Goal: Information Seeking & Learning: Learn about a topic

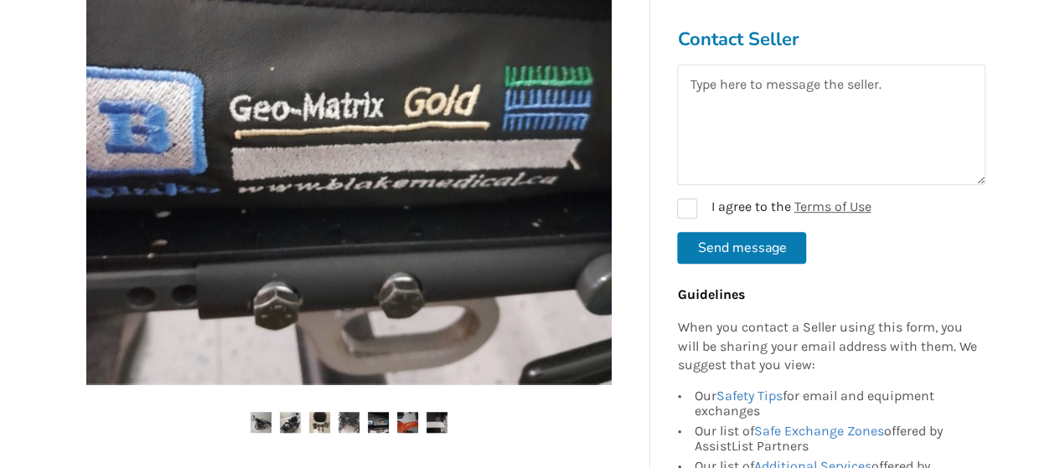
scroll to position [628, 0]
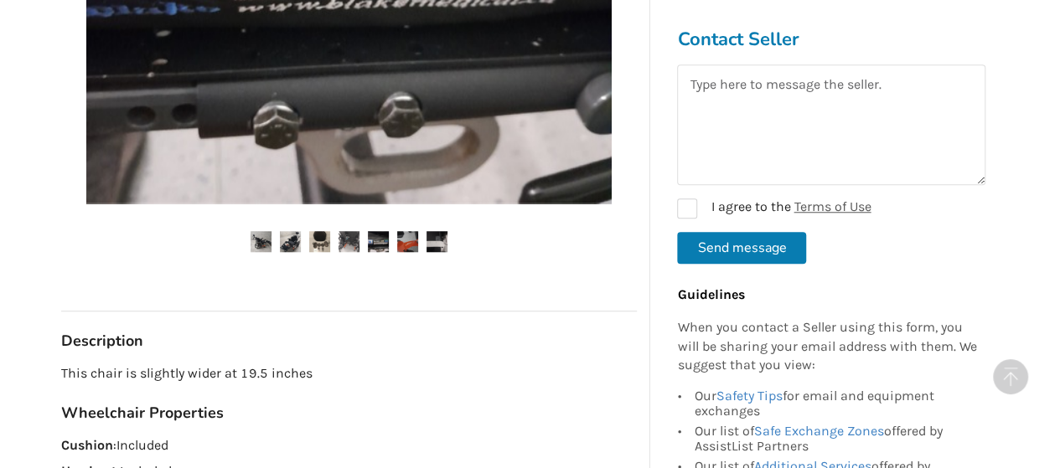
click at [259, 244] on img at bounding box center [261, 241] width 21 height 21
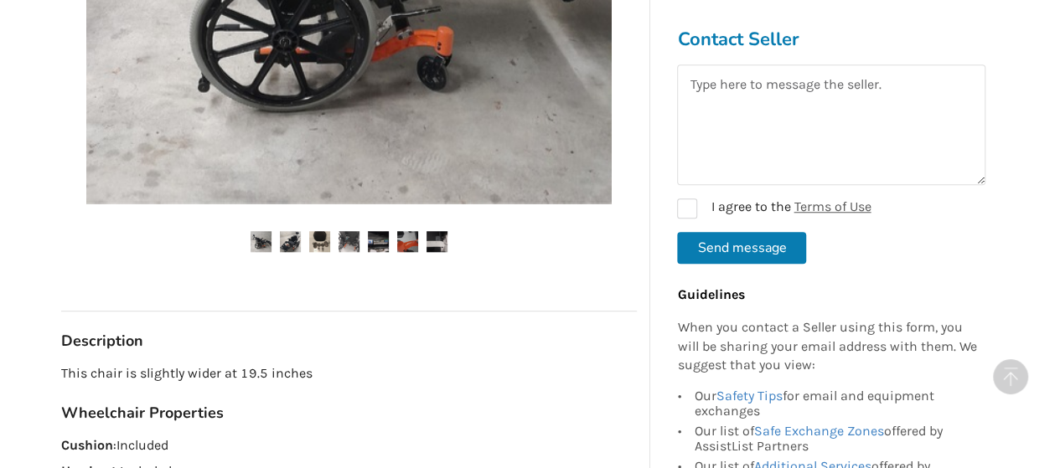
scroll to position [460, 0]
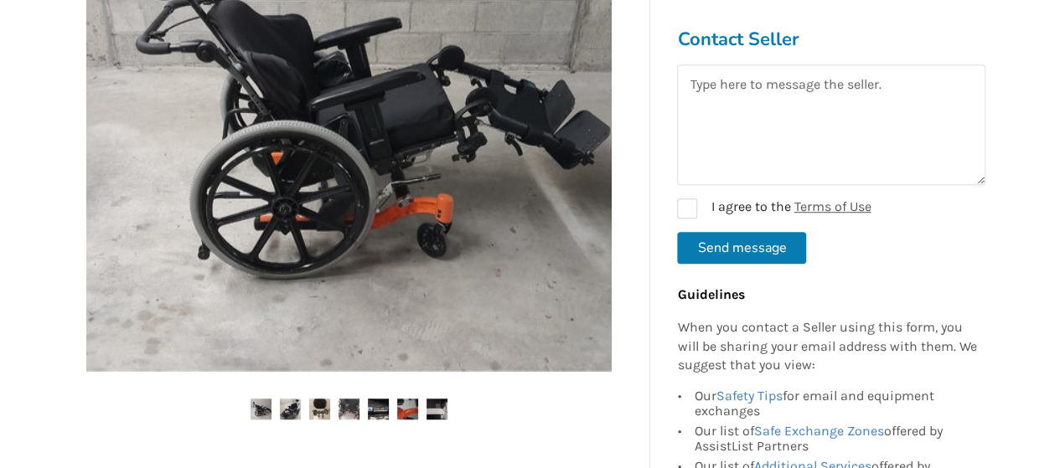
click at [292, 409] on img at bounding box center [290, 409] width 21 height 21
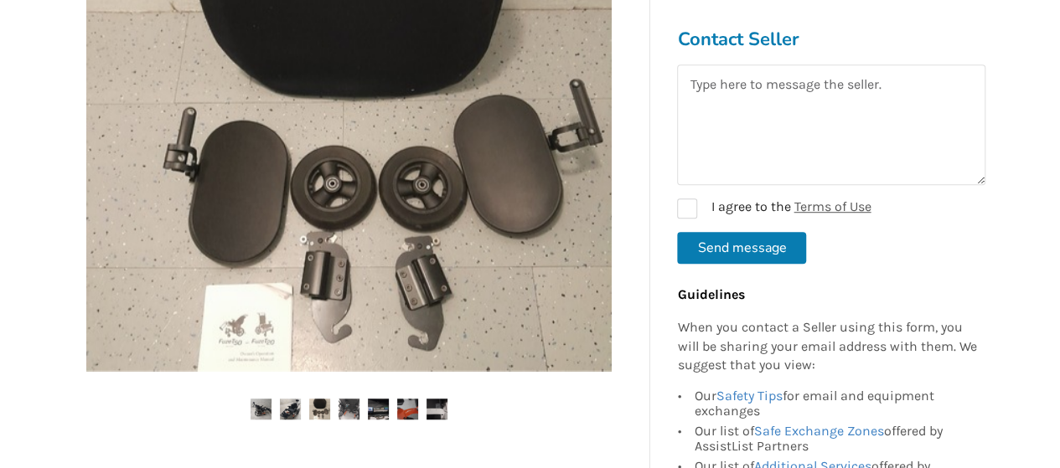
click at [353, 413] on img at bounding box center [349, 409] width 21 height 21
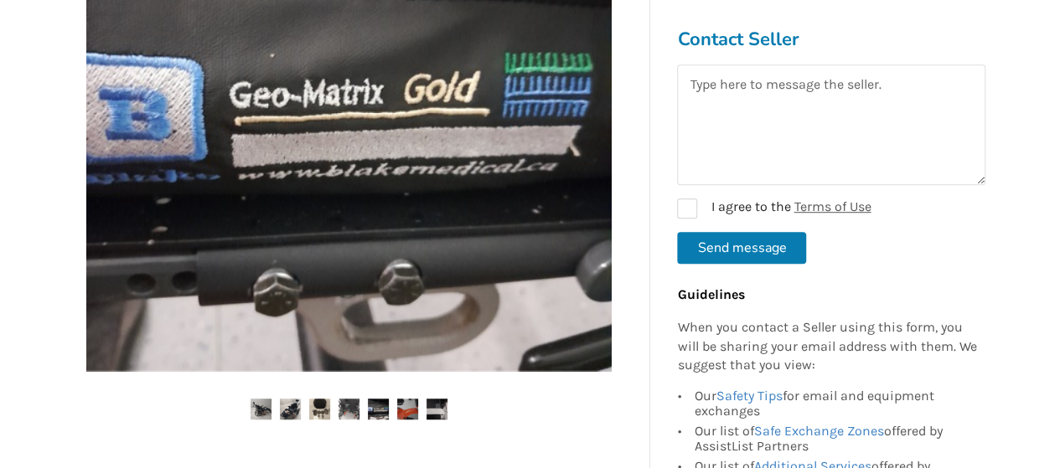
click at [375, 411] on img at bounding box center [378, 409] width 21 height 21
click at [404, 406] on img at bounding box center [407, 409] width 21 height 21
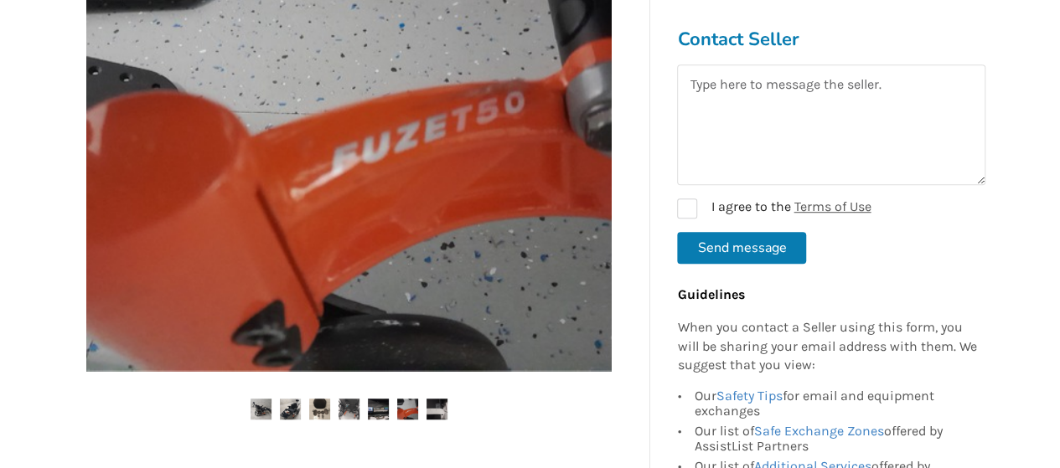
click at [447, 411] on img at bounding box center [437, 409] width 21 height 21
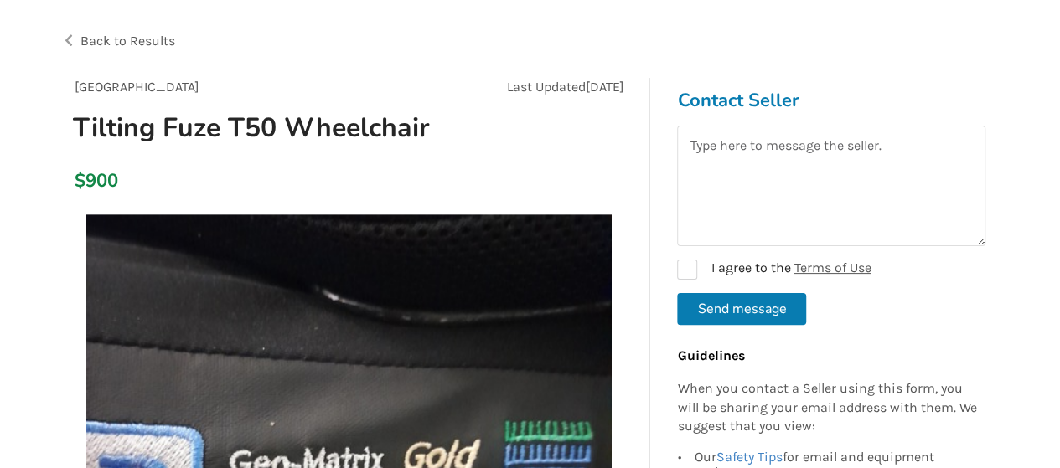
scroll to position [0, 0]
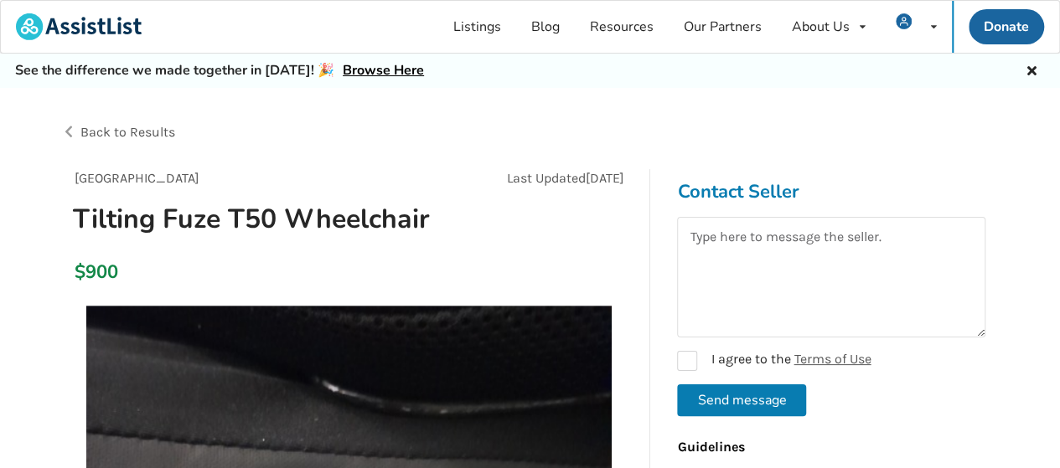
click at [121, 133] on span "Back to Results" at bounding box center [127, 132] width 95 height 16
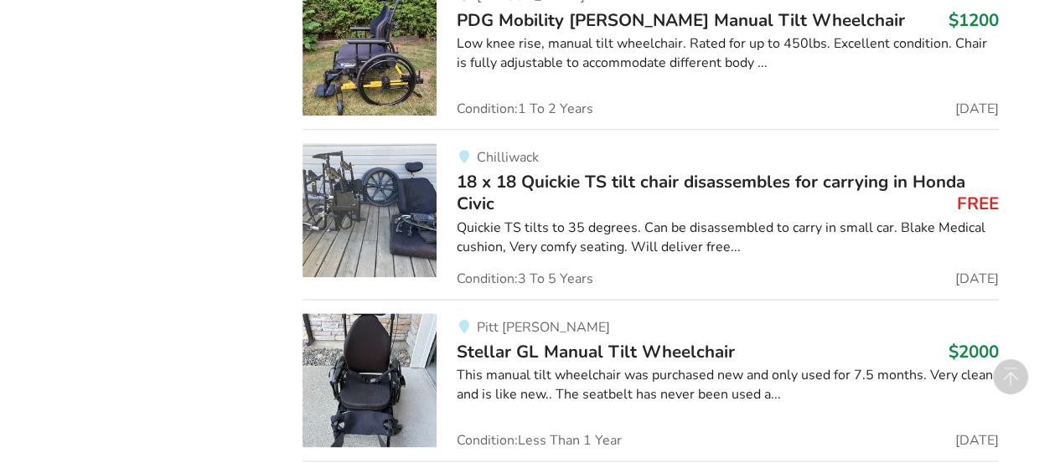
scroll to position [4103, 0]
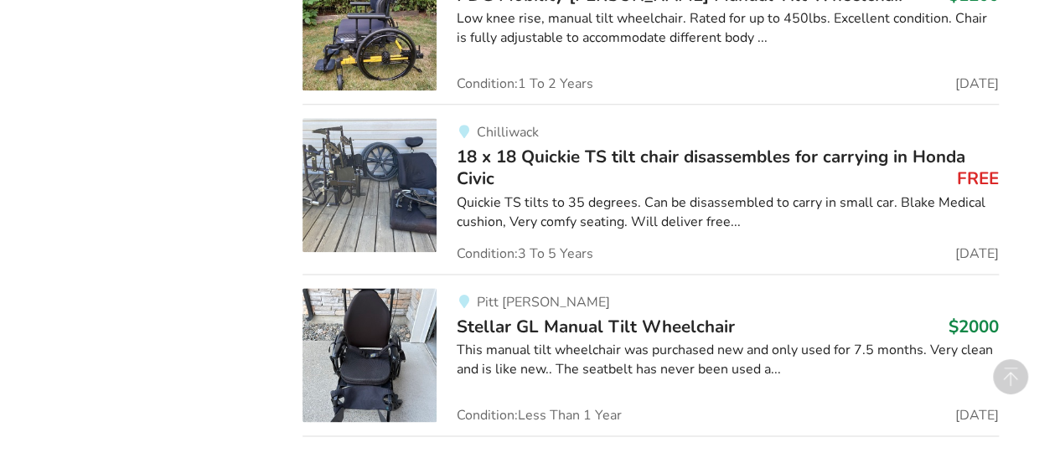
click at [618, 146] on span "18 x 18 Quickie TS tilt chair disassembles for carrying in Honda Civic" at bounding box center [711, 167] width 509 height 45
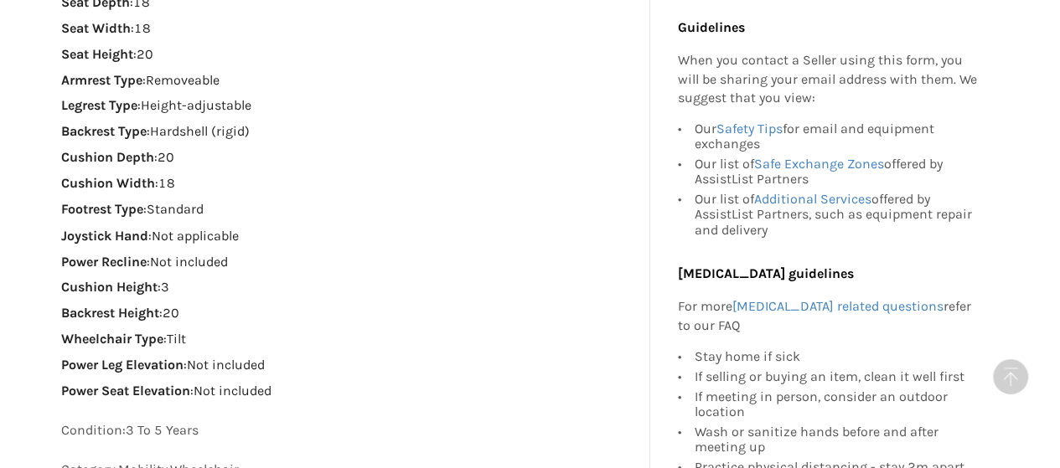
scroll to position [1508, 0]
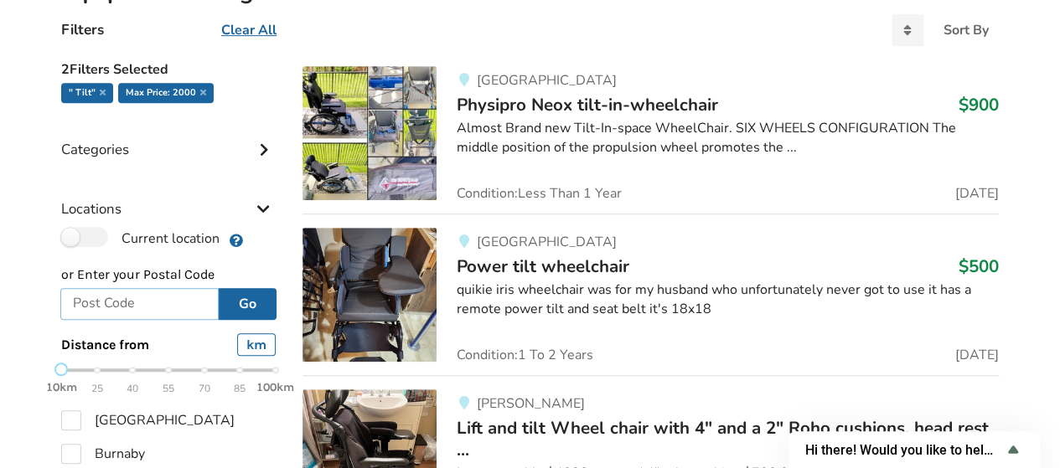
scroll to position [503, 0]
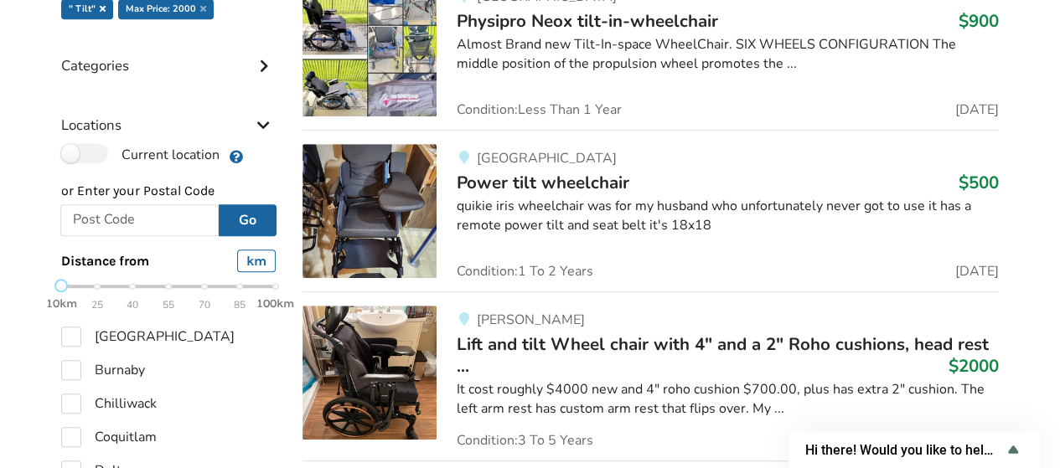
click at [101, 8] on icon at bounding box center [103, 8] width 6 height 8
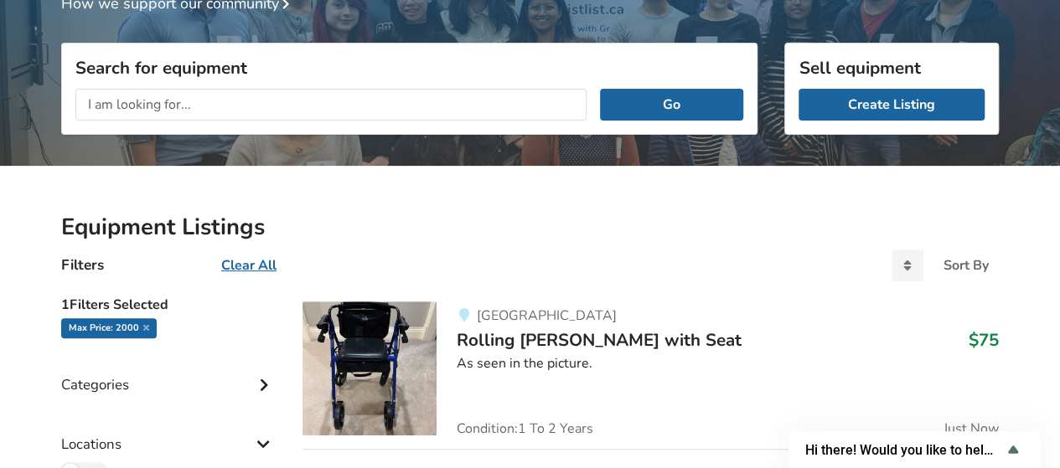
scroll to position [168, 0]
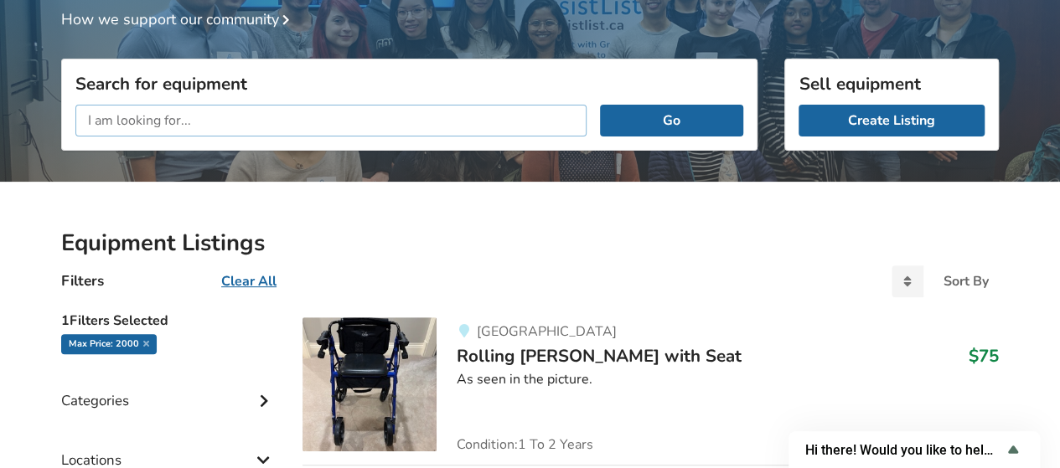
click at [302, 116] on input "text" at bounding box center [330, 121] width 511 height 32
type input "fuze"
click at [701, 120] on button "Go" at bounding box center [671, 121] width 143 height 32
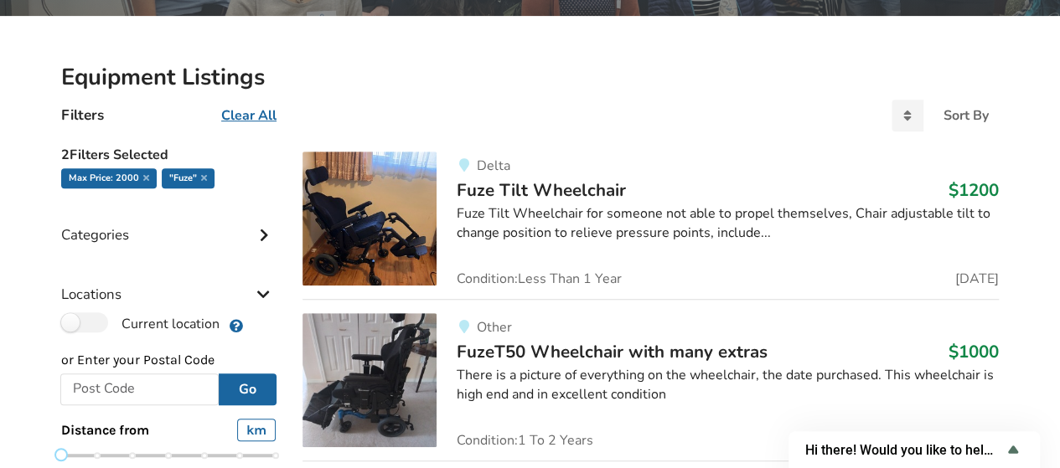
scroll to position [335, 0]
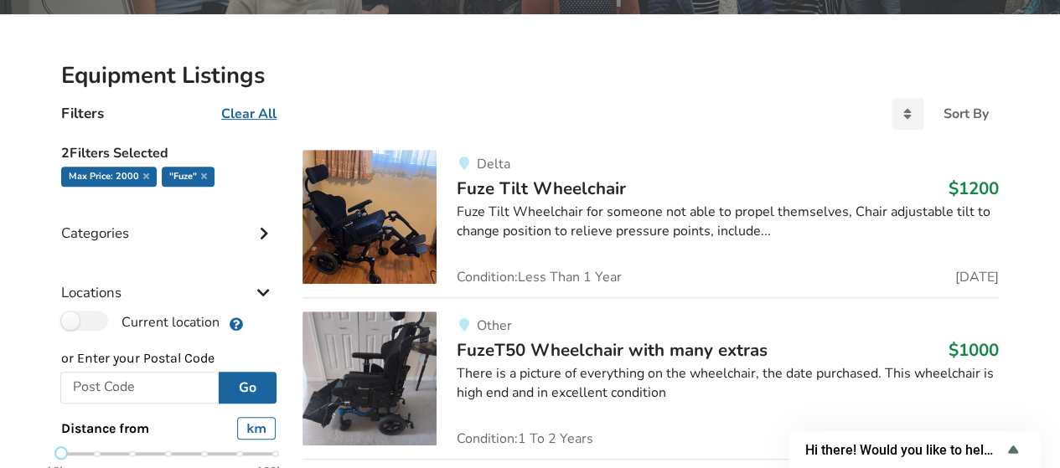
click at [604, 190] on span "Fuze Tilt Wheelchair" at bounding box center [541, 188] width 169 height 23
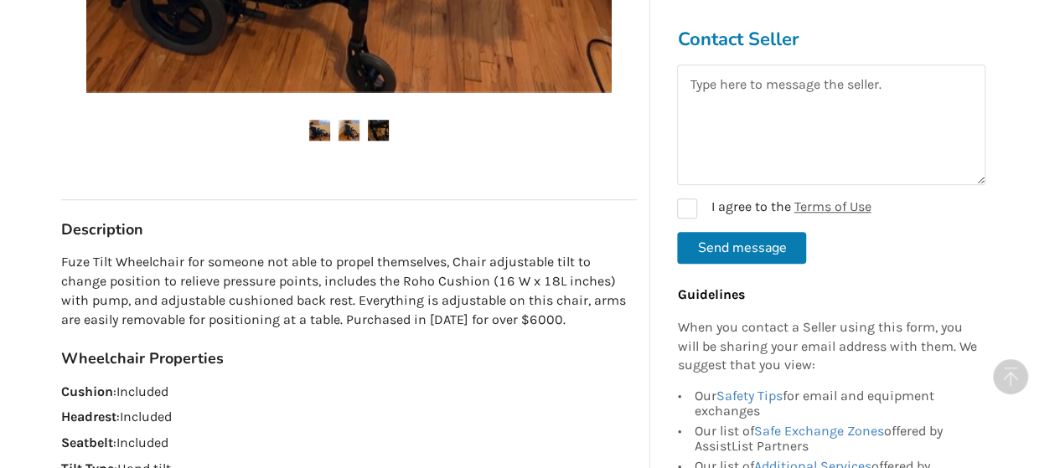
scroll to position [922, 0]
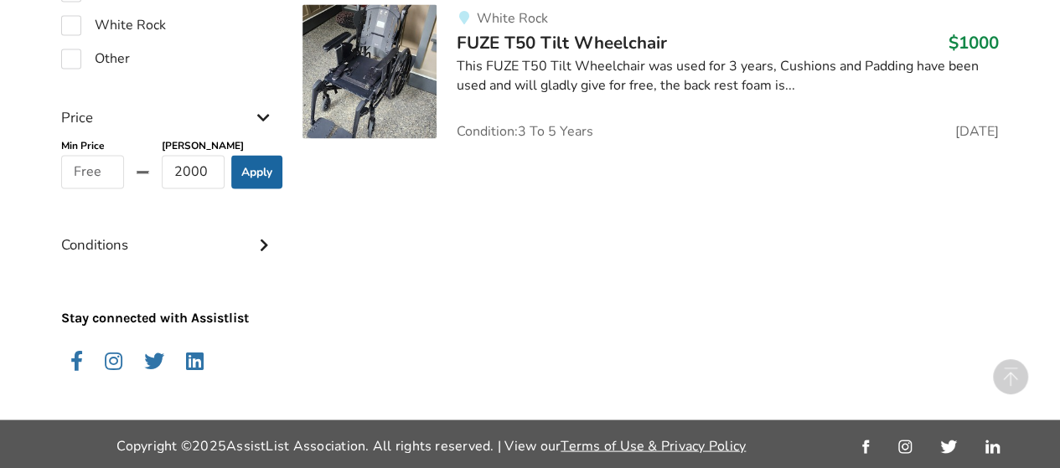
scroll to position [1200, 0]
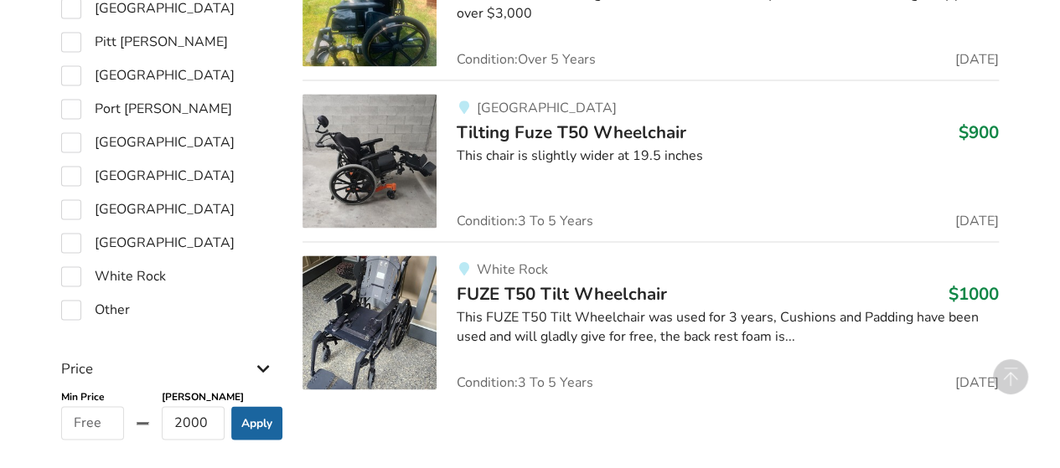
click at [535, 285] on span "FUZE T50 Tilt Wheelchair" at bounding box center [562, 293] width 210 height 23
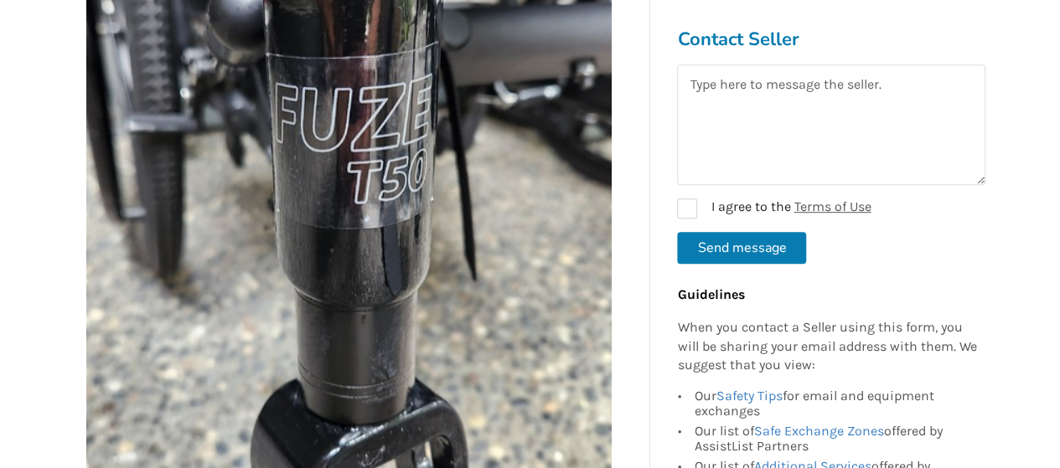
scroll to position [587, 0]
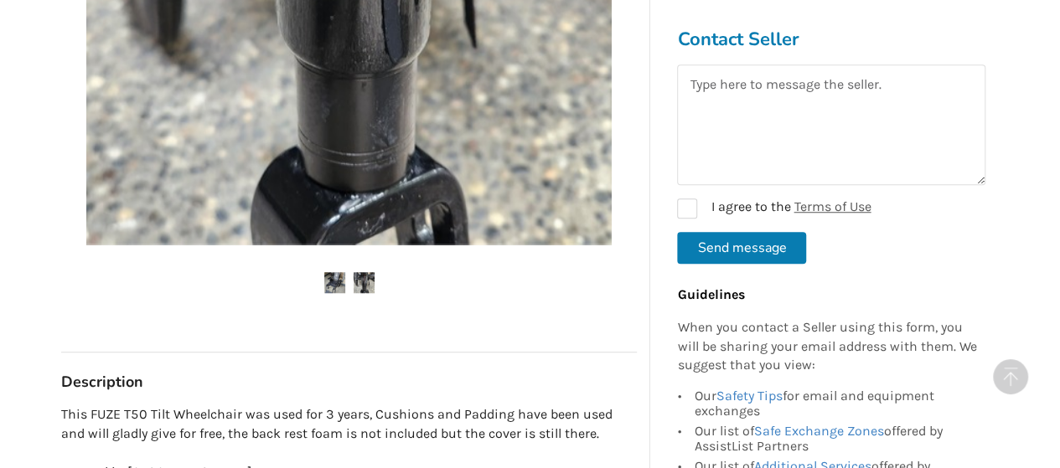
click at [337, 283] on img at bounding box center [334, 282] width 21 height 21
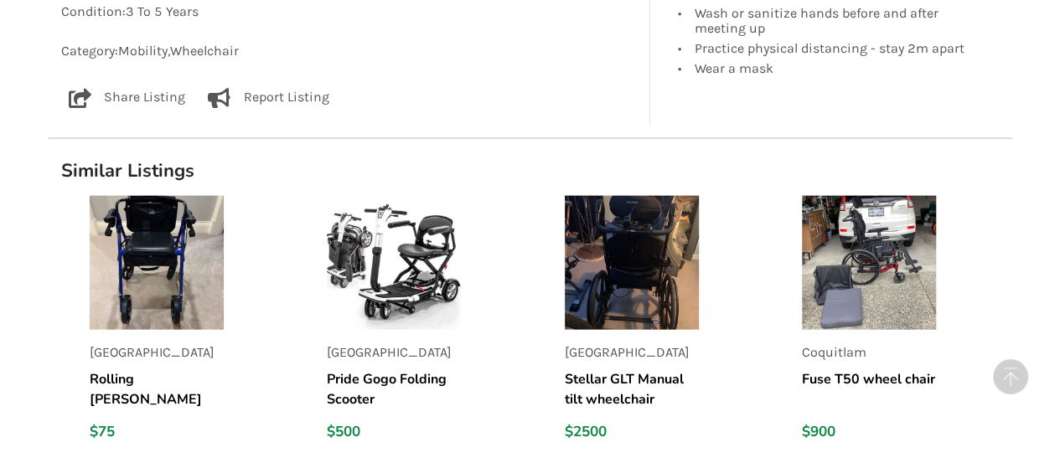
scroll to position [1844, 0]
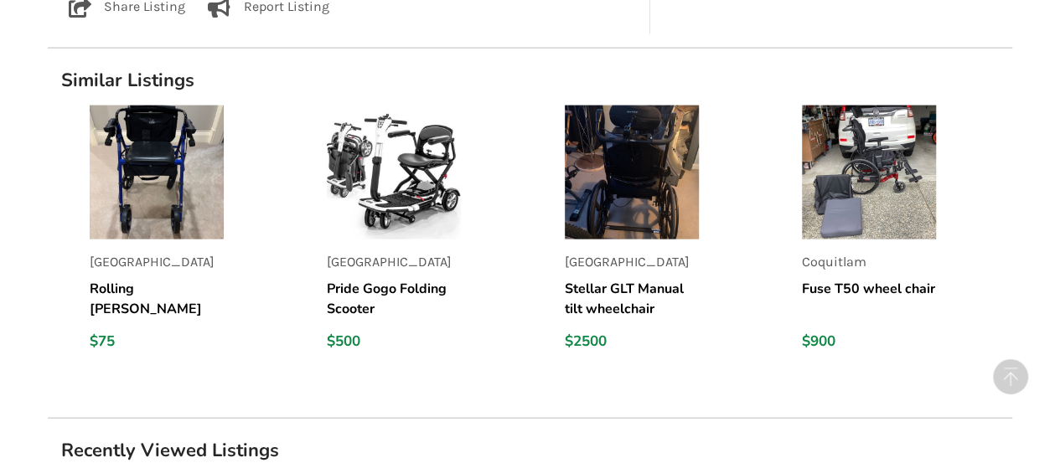
click at [873, 140] on img at bounding box center [869, 173] width 134 height 134
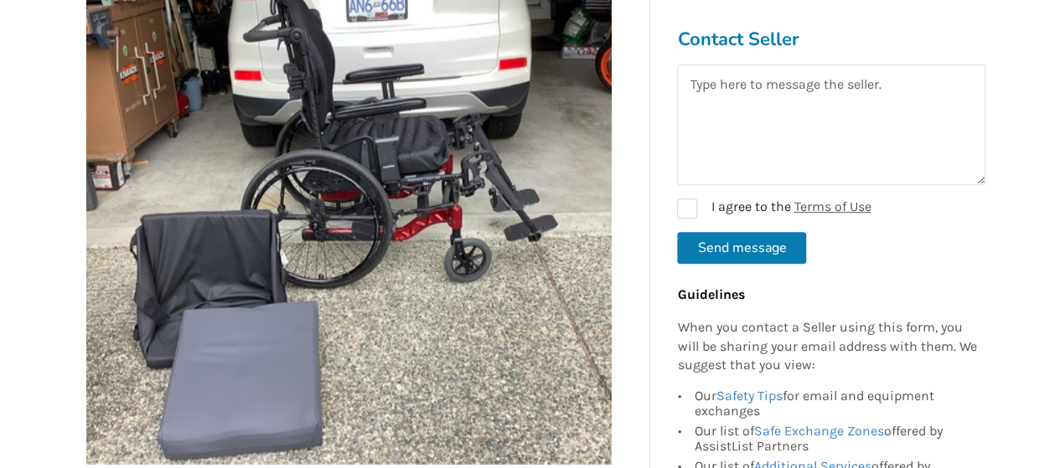
scroll to position [419, 0]
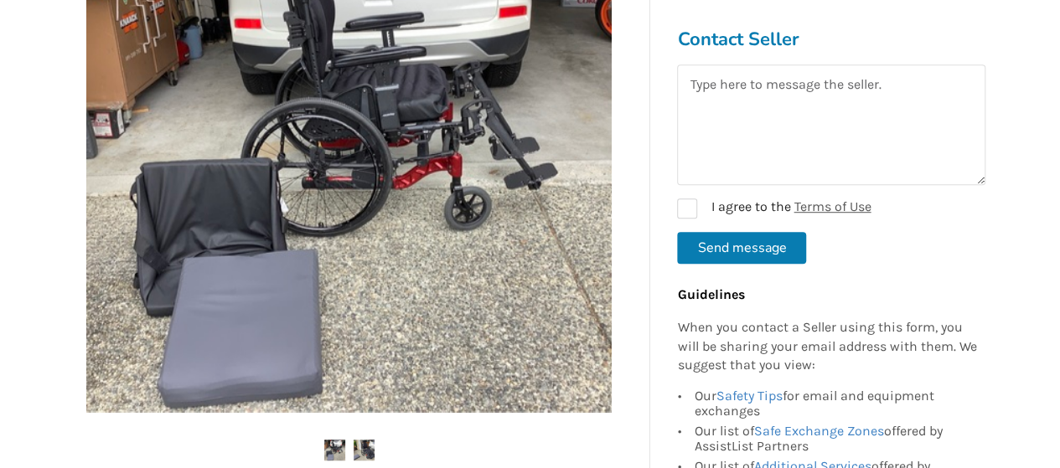
click at [365, 446] on img at bounding box center [364, 450] width 21 height 21
click at [364, 439] on div at bounding box center [349, 185] width 576 height 614
click at [365, 446] on img at bounding box center [364, 450] width 21 height 21
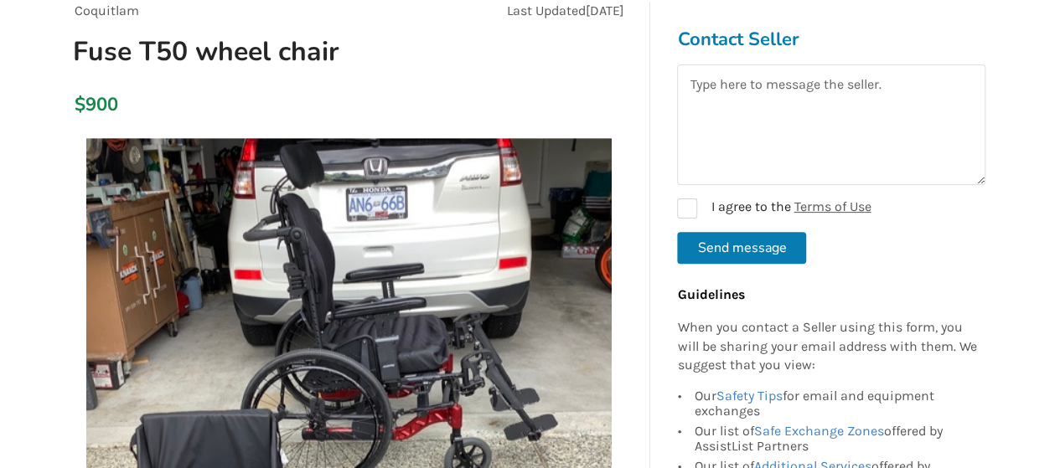
scroll to position [251, 0]
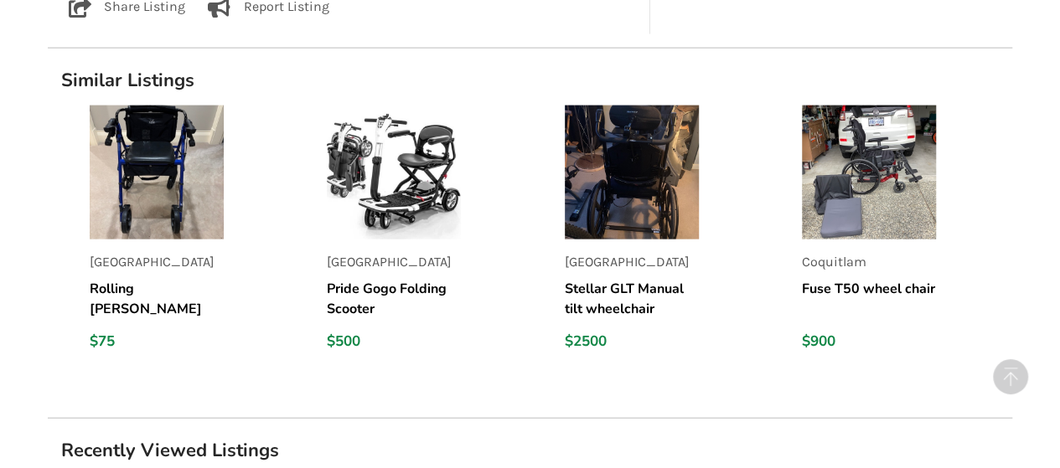
click at [870, 272] on div "Coquitlam Fuse T50 wheel chair $900" at bounding box center [869, 235] width 134 height 259
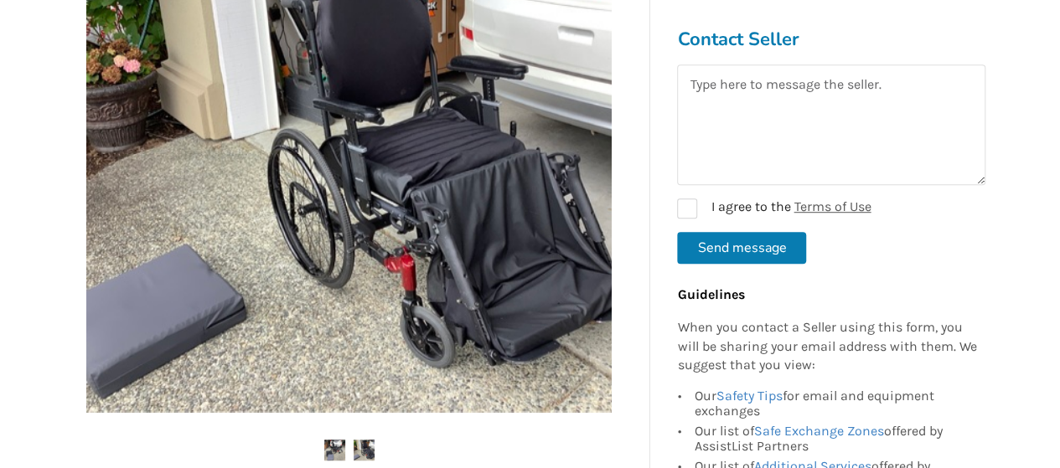
scroll to position [251, 0]
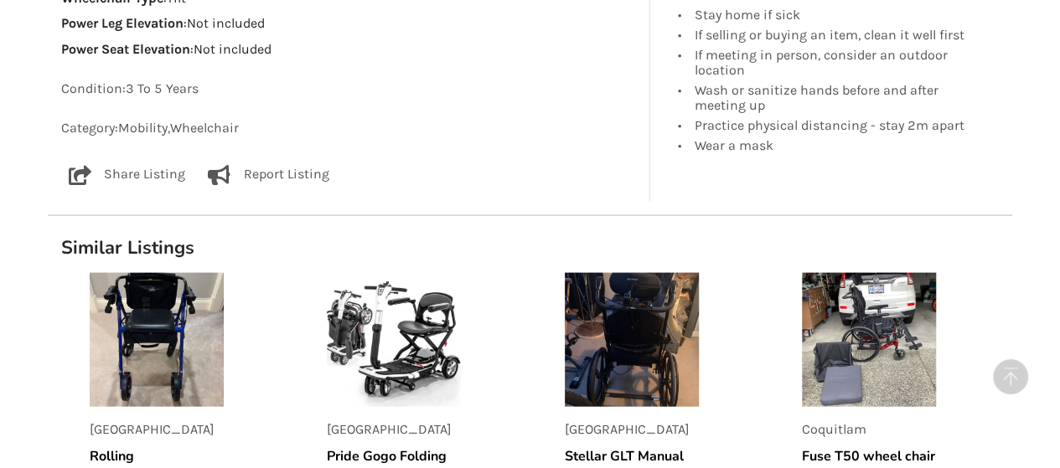
scroll to position [1844, 0]
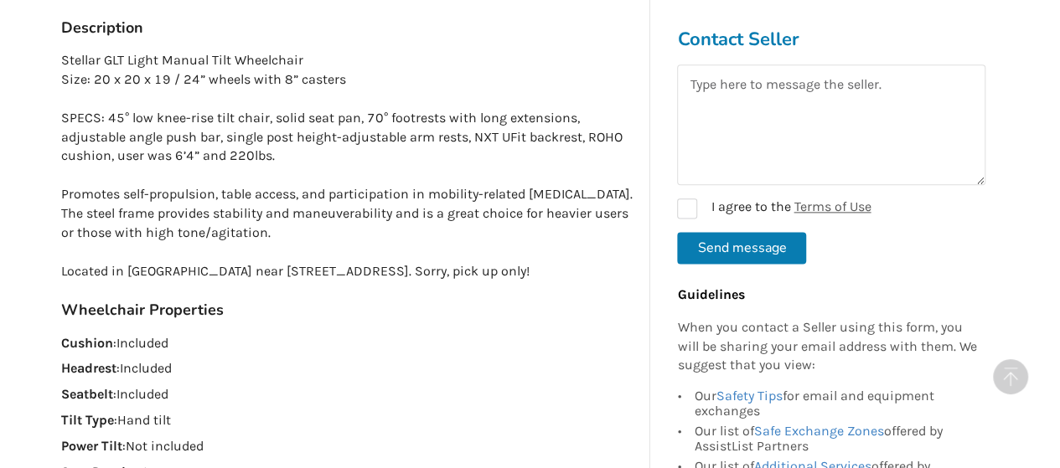
scroll to position [838, 0]
